Goal: Information Seeking & Learning: Learn about a topic

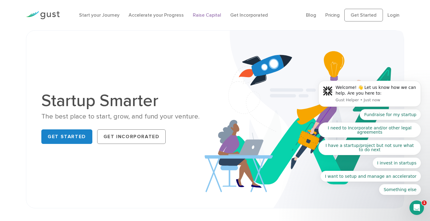
click at [204, 16] on link "Raise Capital" at bounding box center [207, 15] width 28 height 6
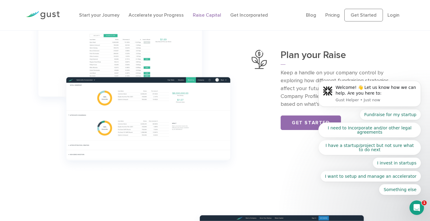
scroll to position [241, 0]
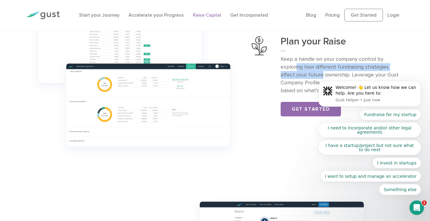
drag, startPoint x: 297, startPoint y: 68, endPoint x: 306, endPoint y: 75, distance: 11.1
click at [306, 75] on p "Keep a handle on your company control by exploring how different fundraising st…" at bounding box center [342, 74] width 123 height 39
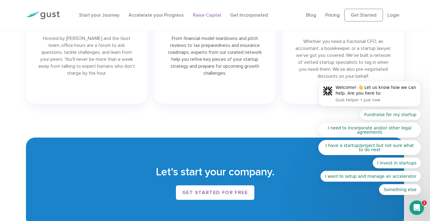
scroll to position [906, 0]
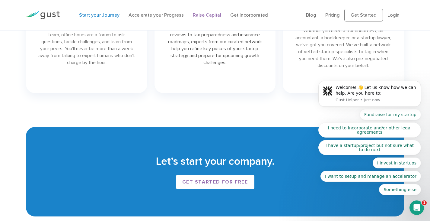
click at [98, 15] on link "Start your Journey" at bounding box center [99, 15] width 40 height 6
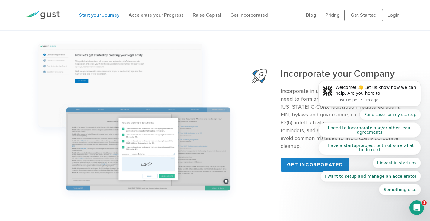
scroll to position [592, 0]
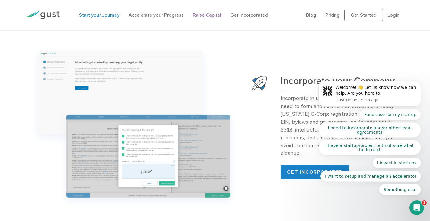
click at [206, 17] on link "Raise Capital" at bounding box center [207, 15] width 28 height 6
